Goal: Task Accomplishment & Management: Manage account settings

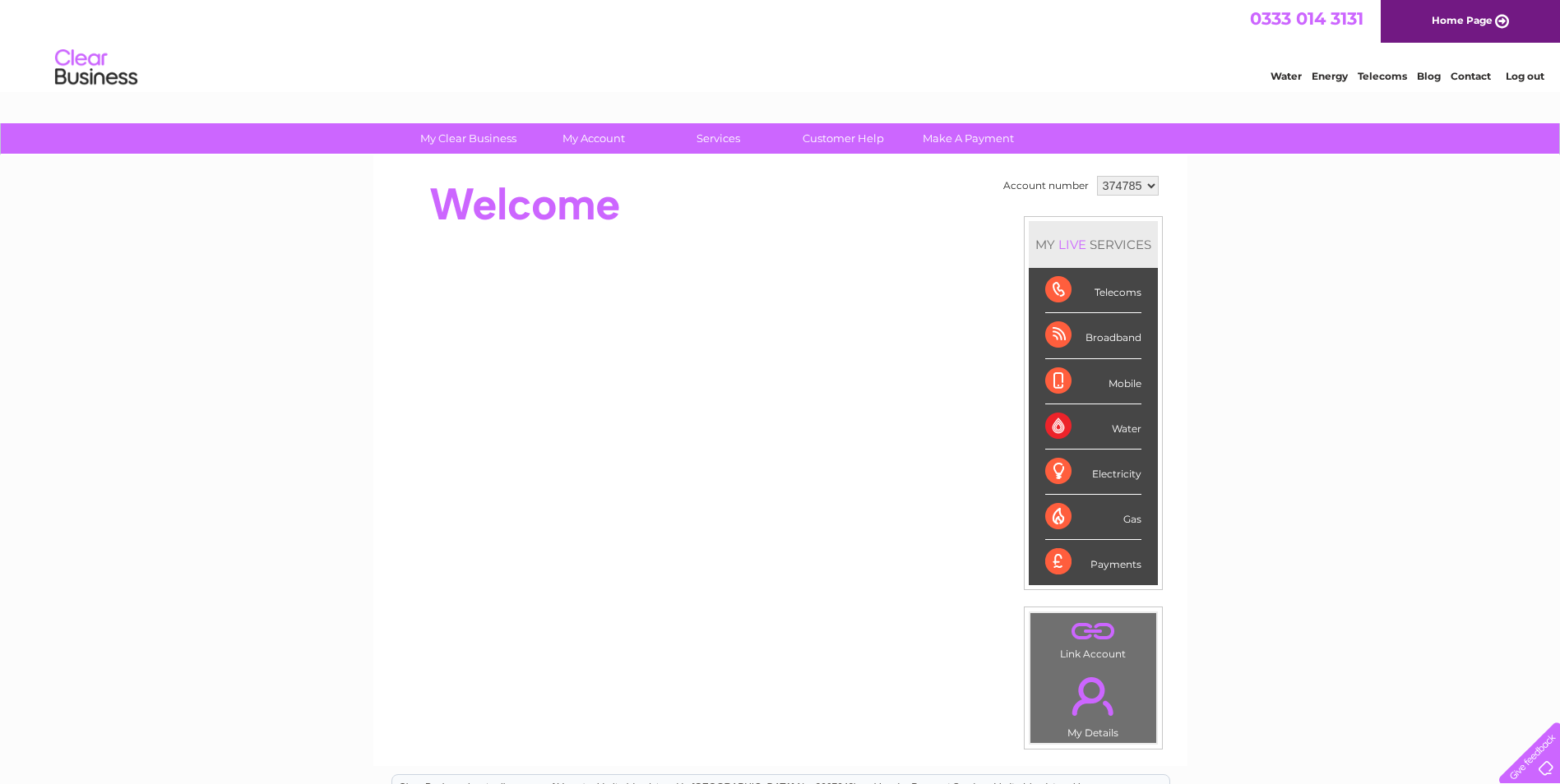
click at [1167, 84] on div "Water Energy Telecoms Blog Contact Log out" at bounding box center [780, 69] width 1560 height 53
click at [1106, 331] on div "Broadband" at bounding box center [1093, 336] width 96 height 46
click at [1060, 333] on div "Broadband" at bounding box center [1093, 336] width 96 height 46
click at [1098, 699] on link "." at bounding box center [1094, 696] width 118 height 58
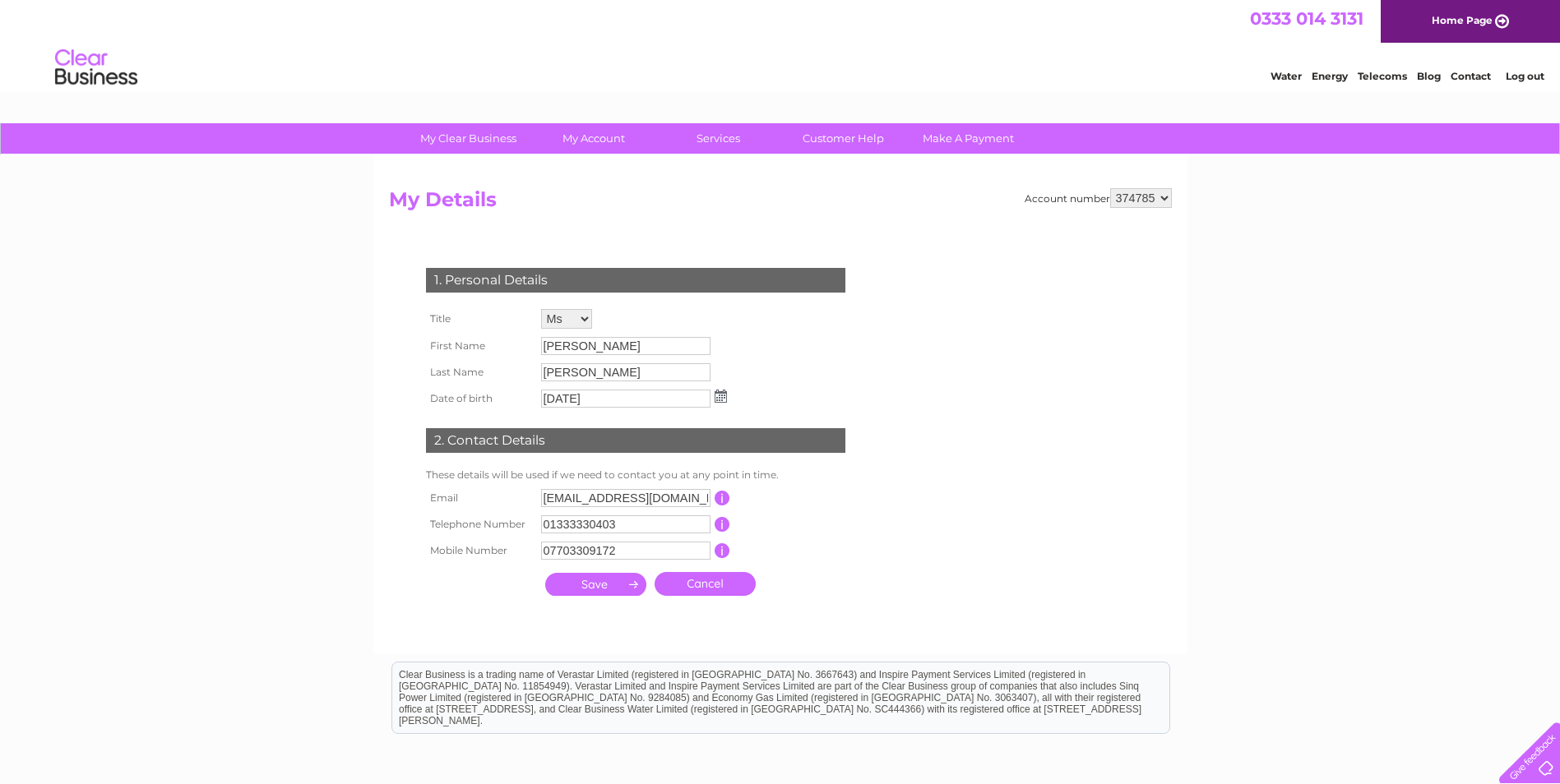
click at [622, 586] on input "submit" at bounding box center [595, 585] width 102 height 23
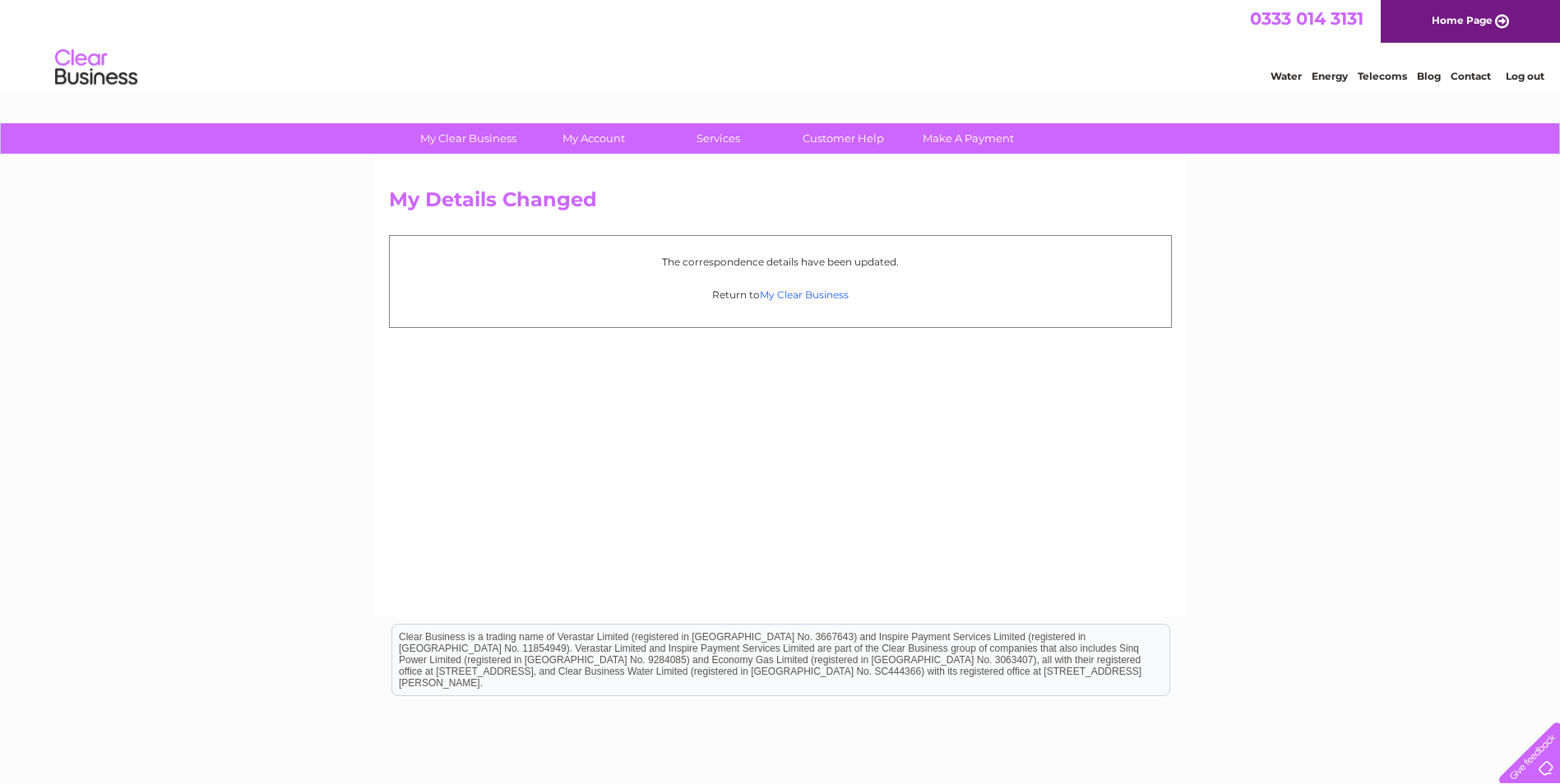
click at [807, 299] on link "My Clear Business" at bounding box center [804, 294] width 89 height 12
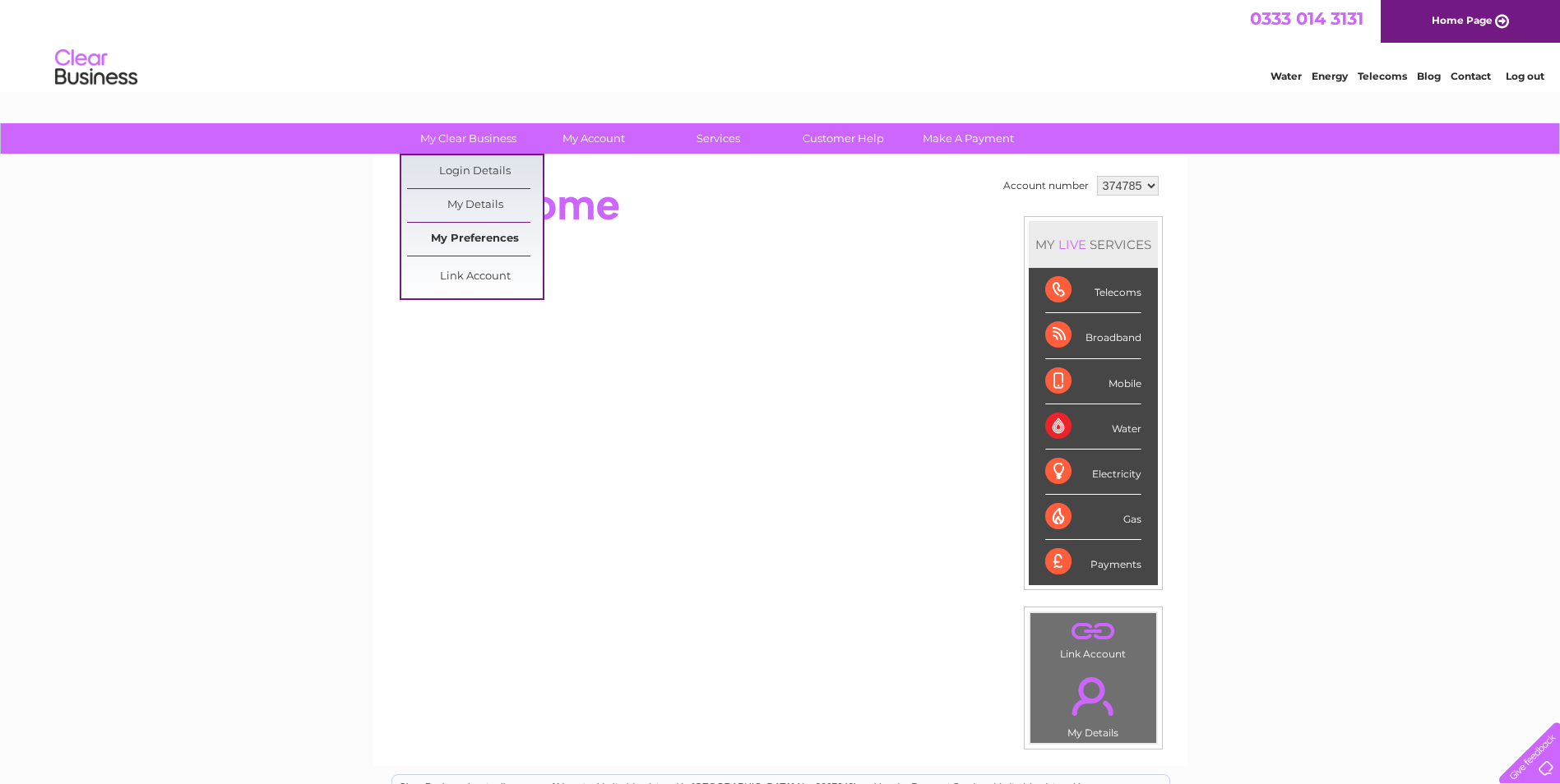
click at [485, 243] on link "My Preferences" at bounding box center [475, 239] width 136 height 33
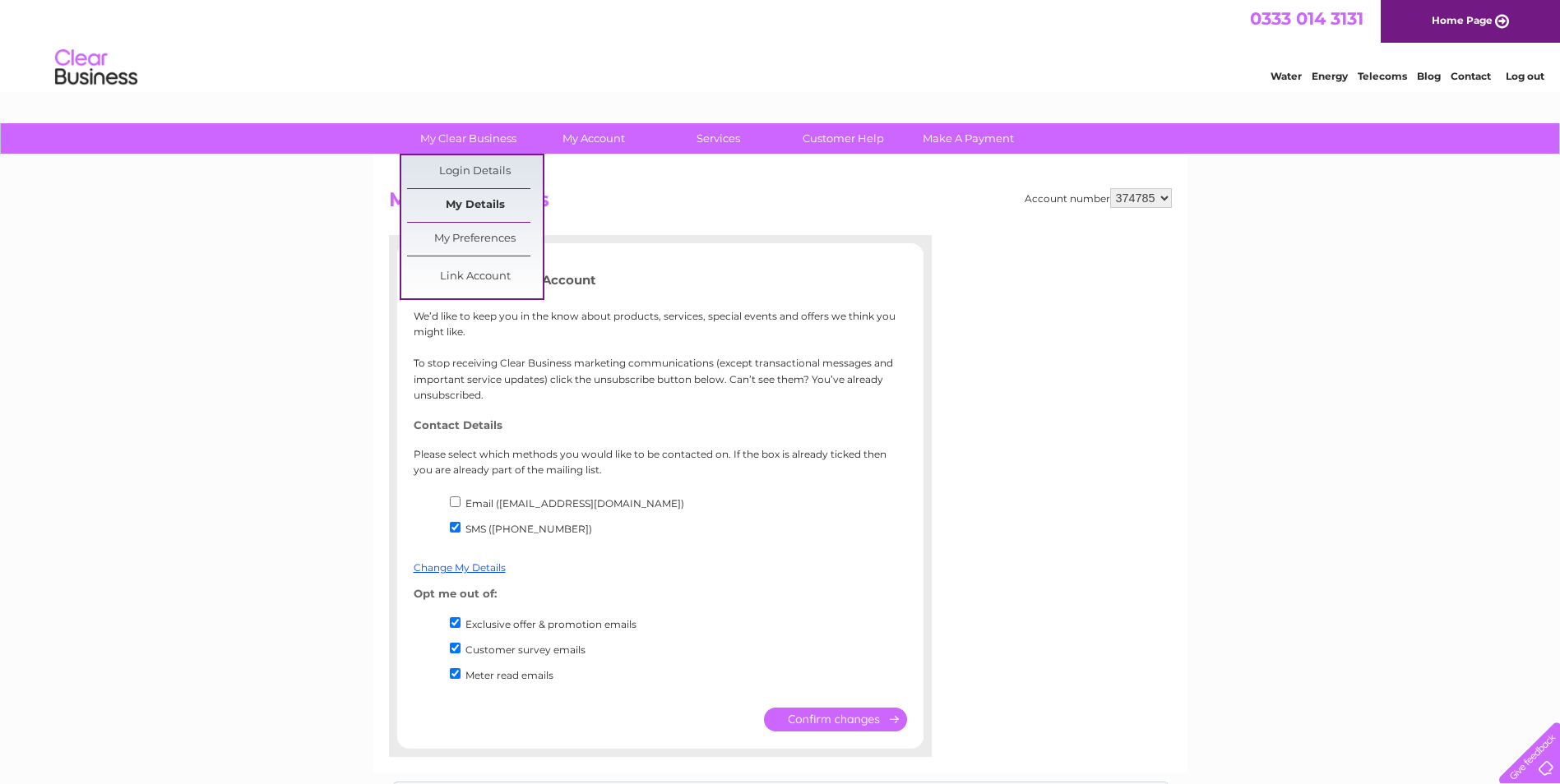
click at [459, 203] on link "My Details" at bounding box center [475, 205] width 136 height 33
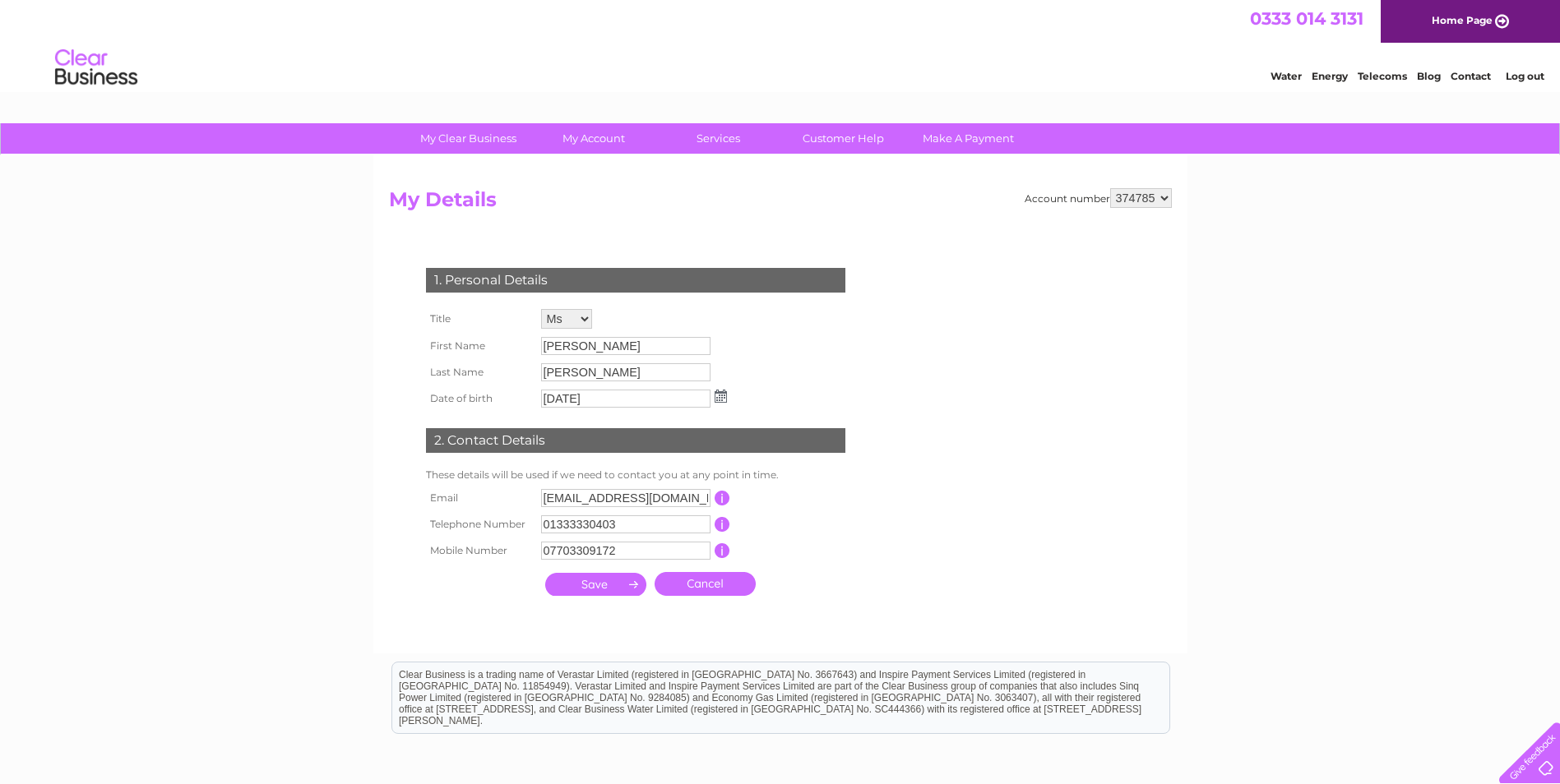
click at [1531, 771] on div at bounding box center [1526, 749] width 67 height 67
click at [1464, 78] on link "Contact" at bounding box center [1471, 76] width 40 height 12
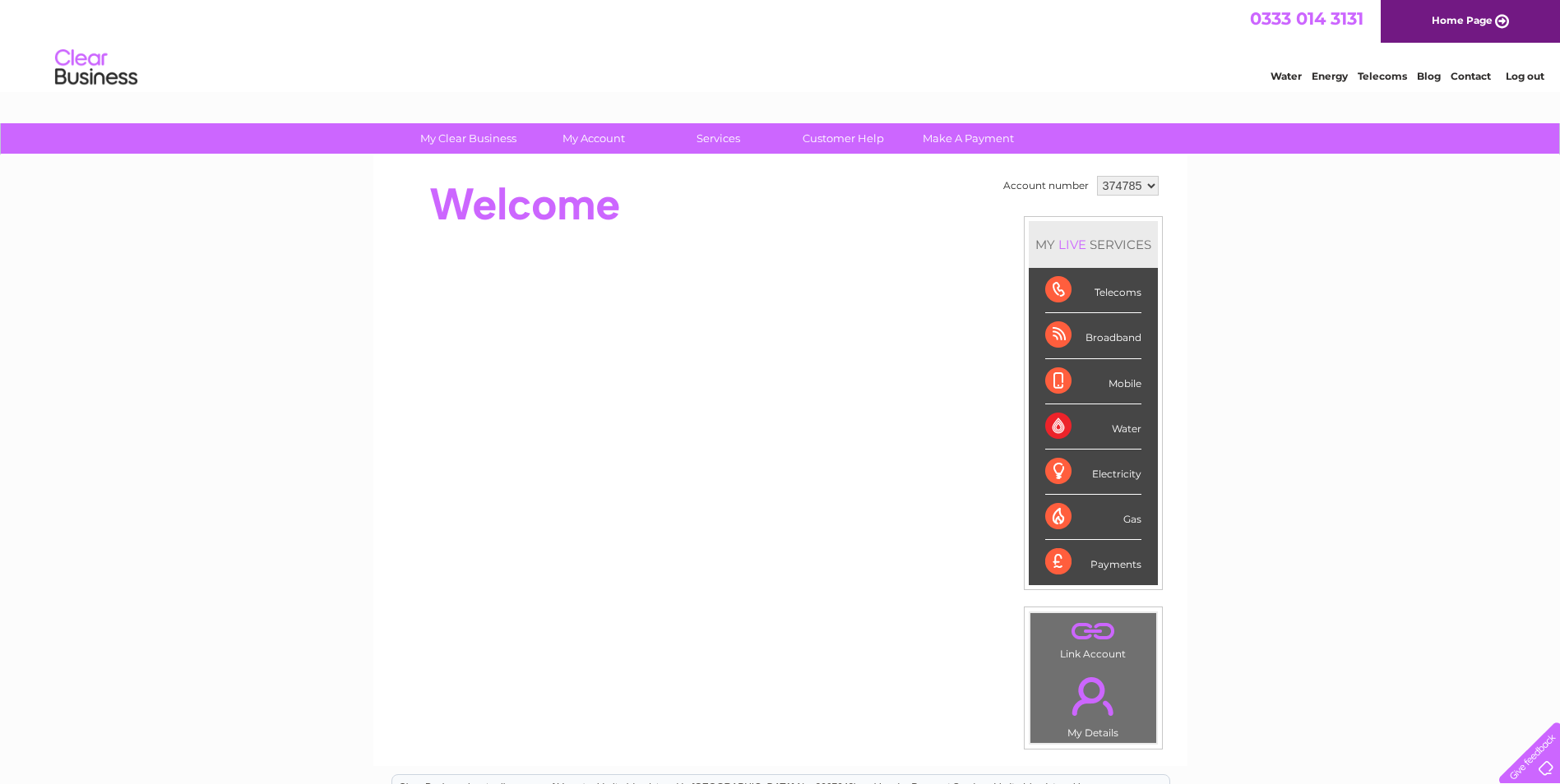
click at [1053, 283] on div "Telecoms" at bounding box center [1093, 290] width 96 height 46
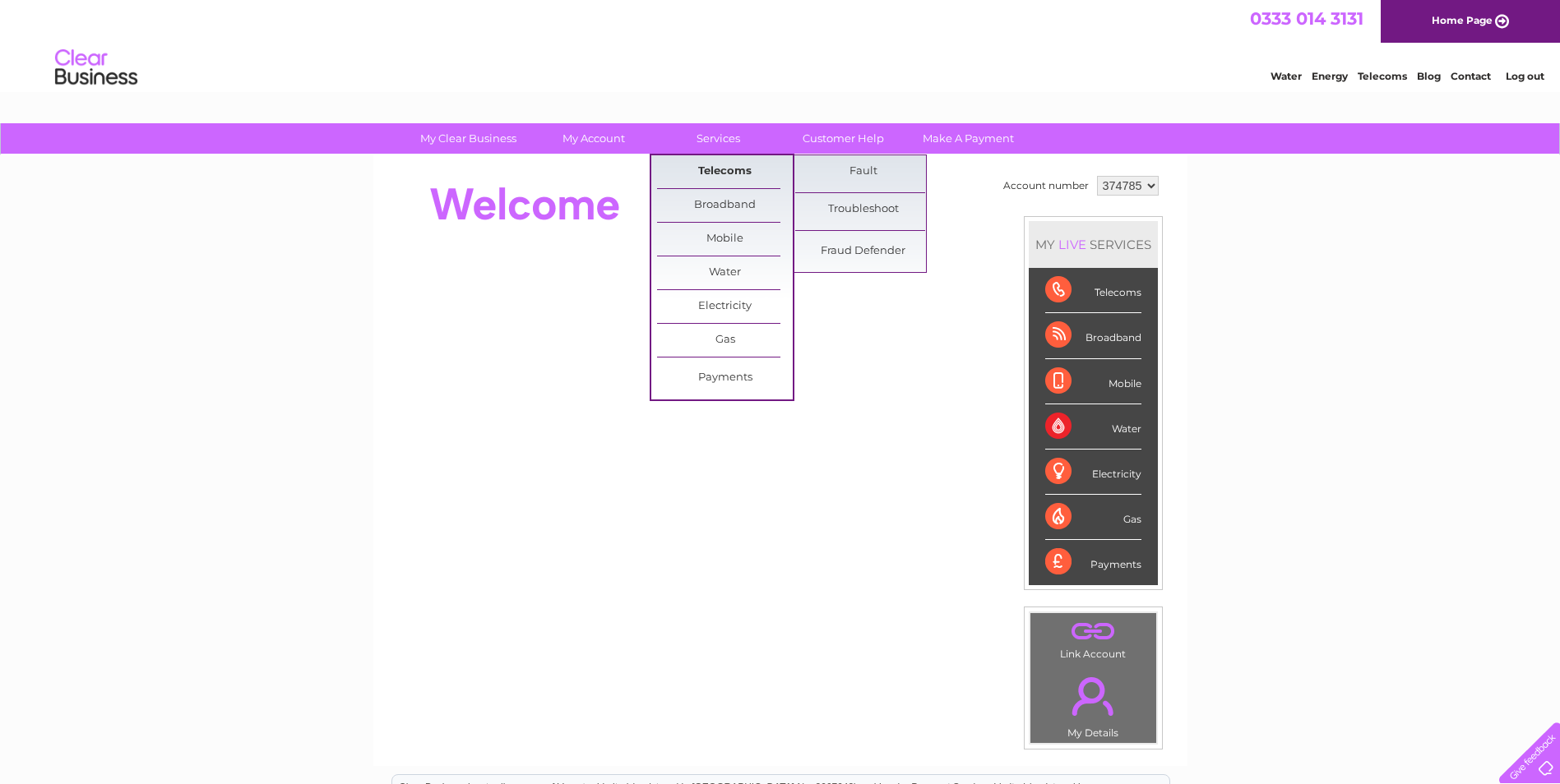
click at [719, 164] on link "Telecoms" at bounding box center [724, 172] width 136 height 33
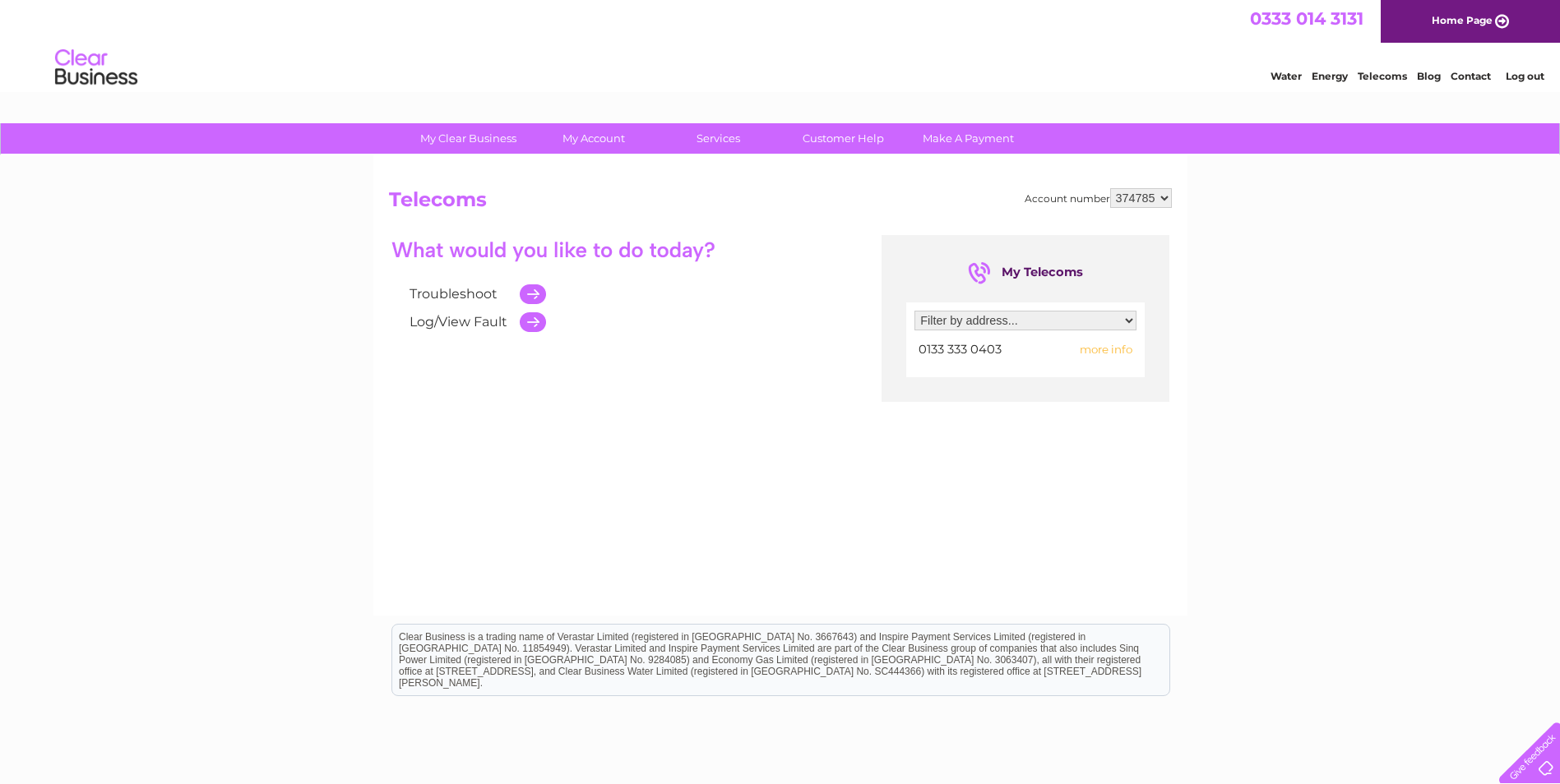
click at [1124, 320] on select "Filter by address... The Stables, [GEOGRAPHIC_DATA], [GEOGRAPHIC_DATA], [GEOGRA…" at bounding box center [1025, 320] width 222 height 20
select select "1338812"
click at [914, 310] on select "Filter by address... The Stables, [GEOGRAPHIC_DATA], [GEOGRAPHIC_DATA], [GEOGRA…" at bounding box center [1025, 320] width 222 height 20
click at [1541, 764] on div at bounding box center [1526, 749] width 67 height 67
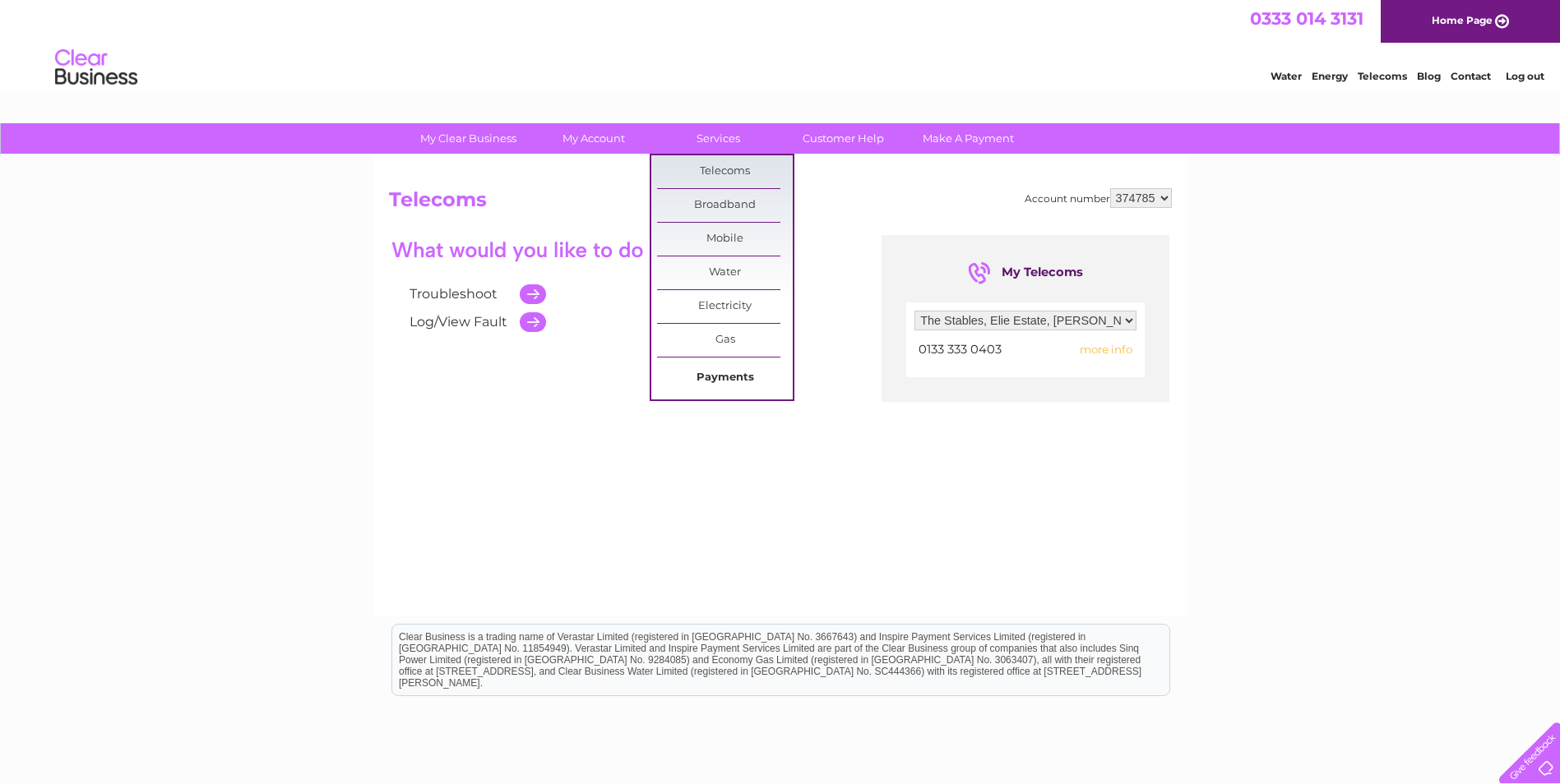
click at [725, 374] on link "Payments" at bounding box center [724, 378] width 136 height 33
